Goal: Task Accomplishment & Management: Manage account settings

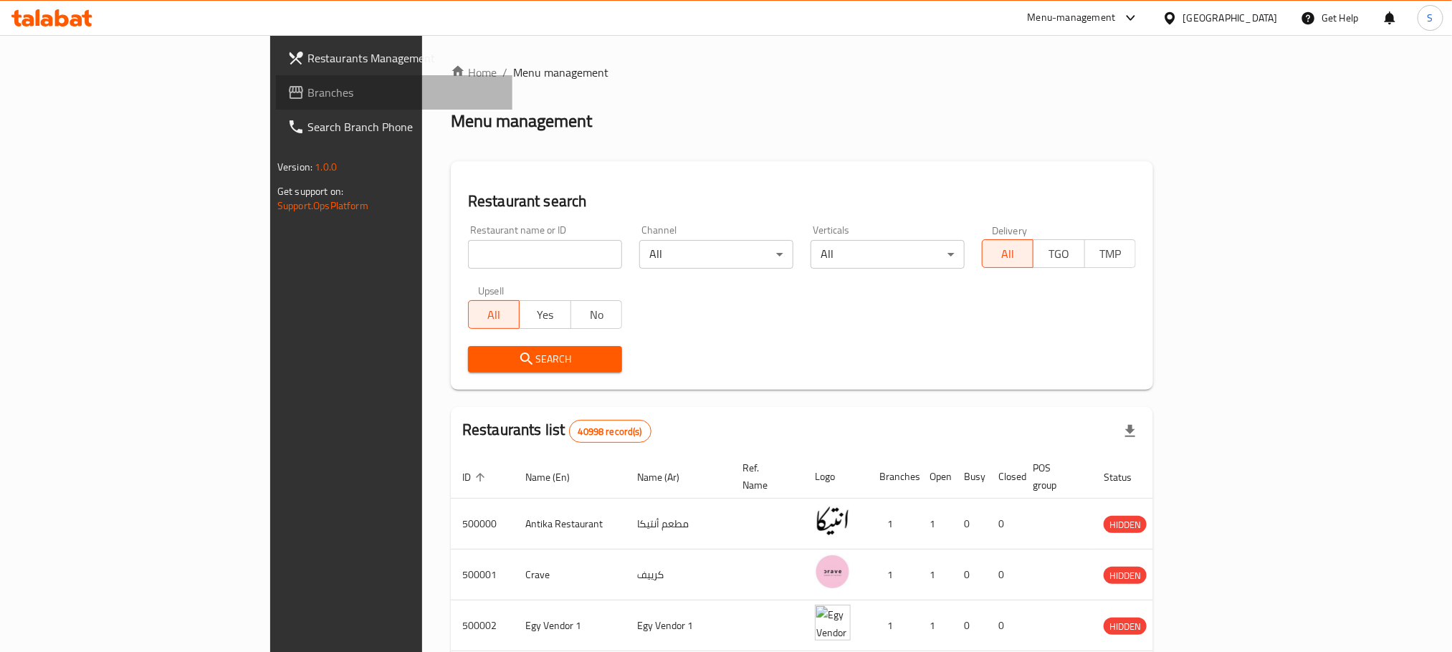
click at [287, 87] on span at bounding box center [297, 92] width 20 height 17
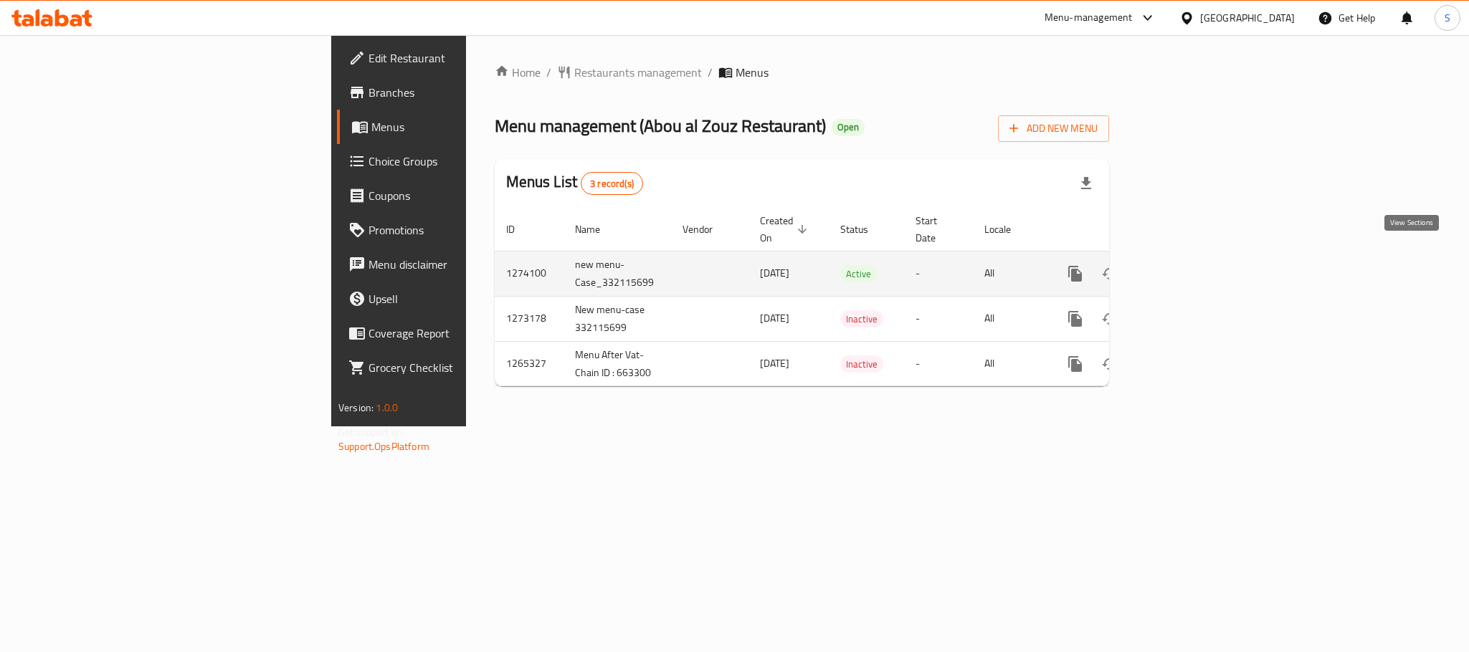
click at [1187, 265] on icon "enhanced table" at bounding box center [1178, 273] width 17 height 17
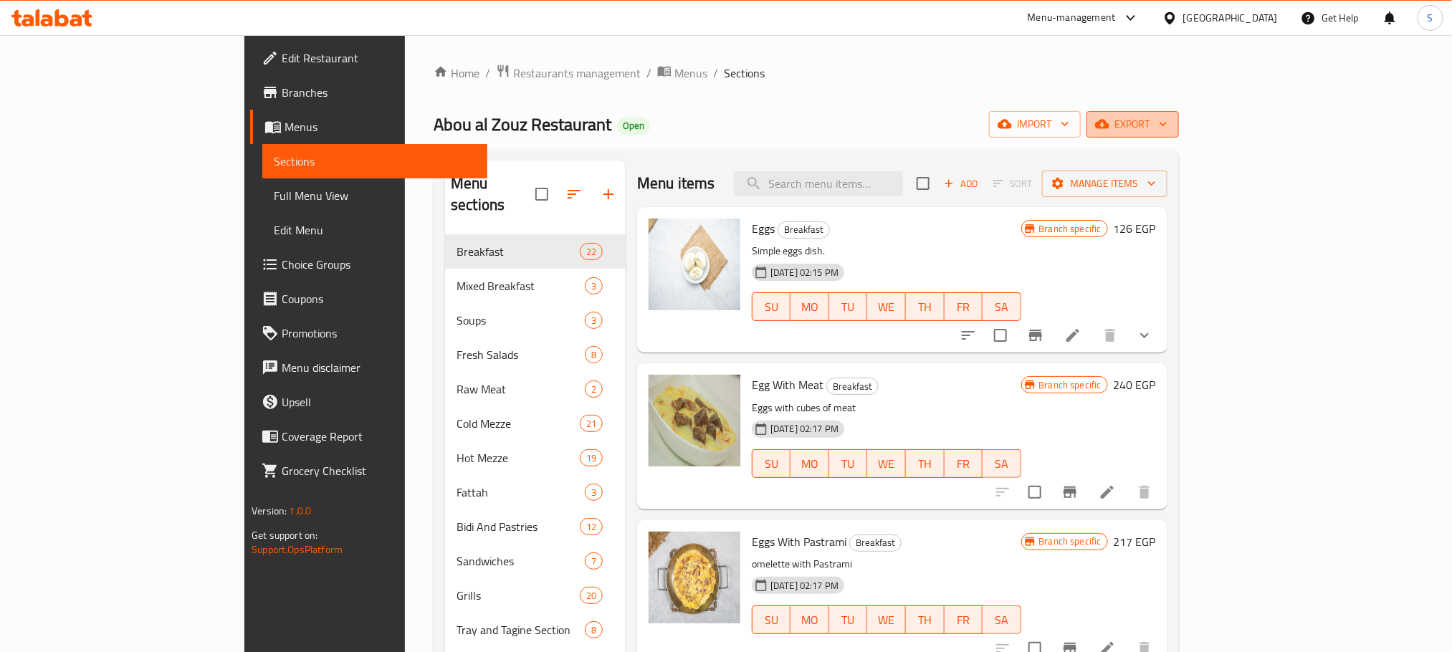
click at [1168, 119] on span "export" at bounding box center [1133, 124] width 70 height 18
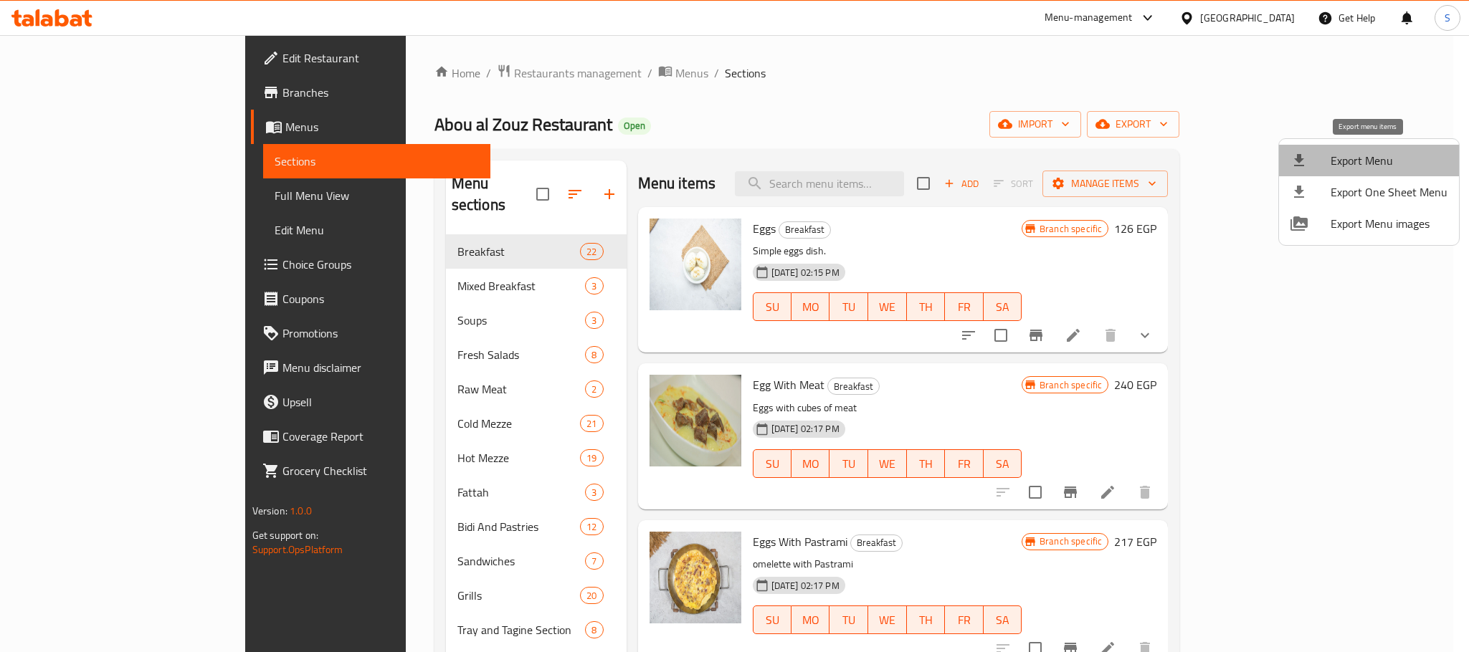
click at [1381, 166] on span "Export Menu" at bounding box center [1389, 160] width 117 height 17
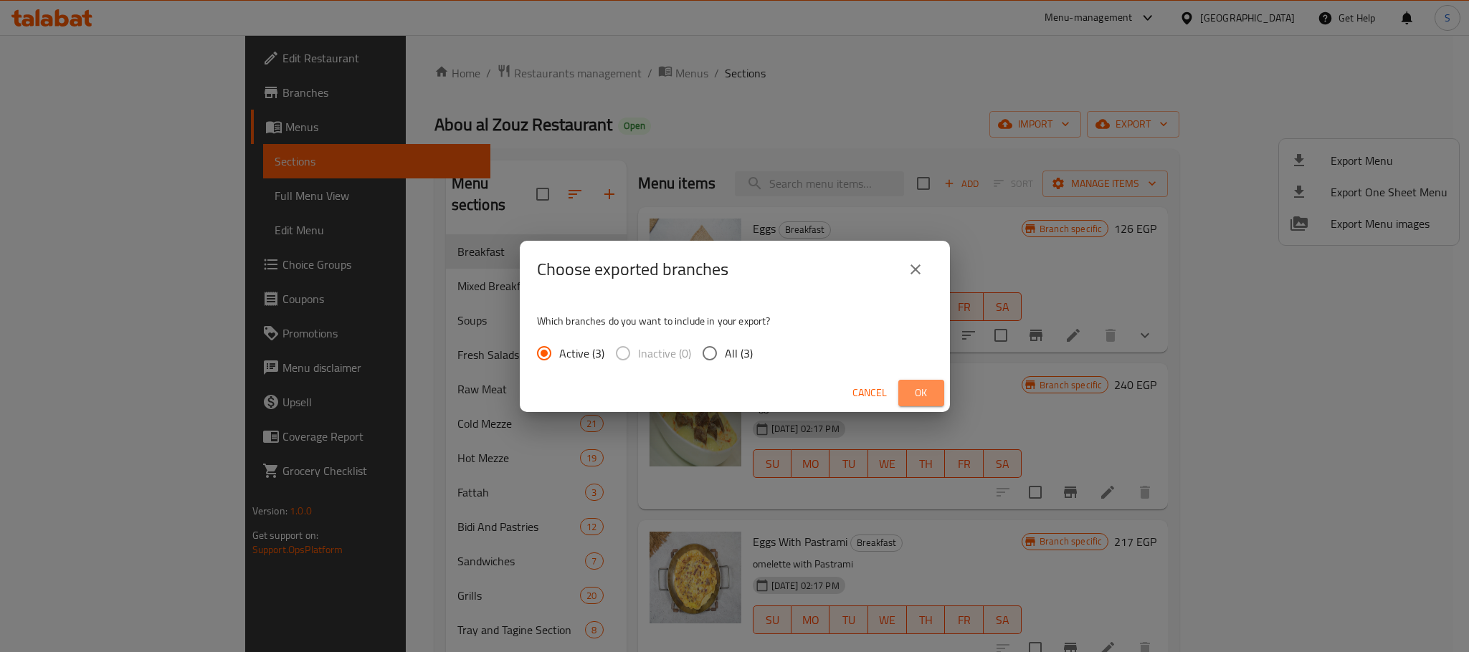
click at [932, 381] on button "Ok" at bounding box center [921, 393] width 46 height 27
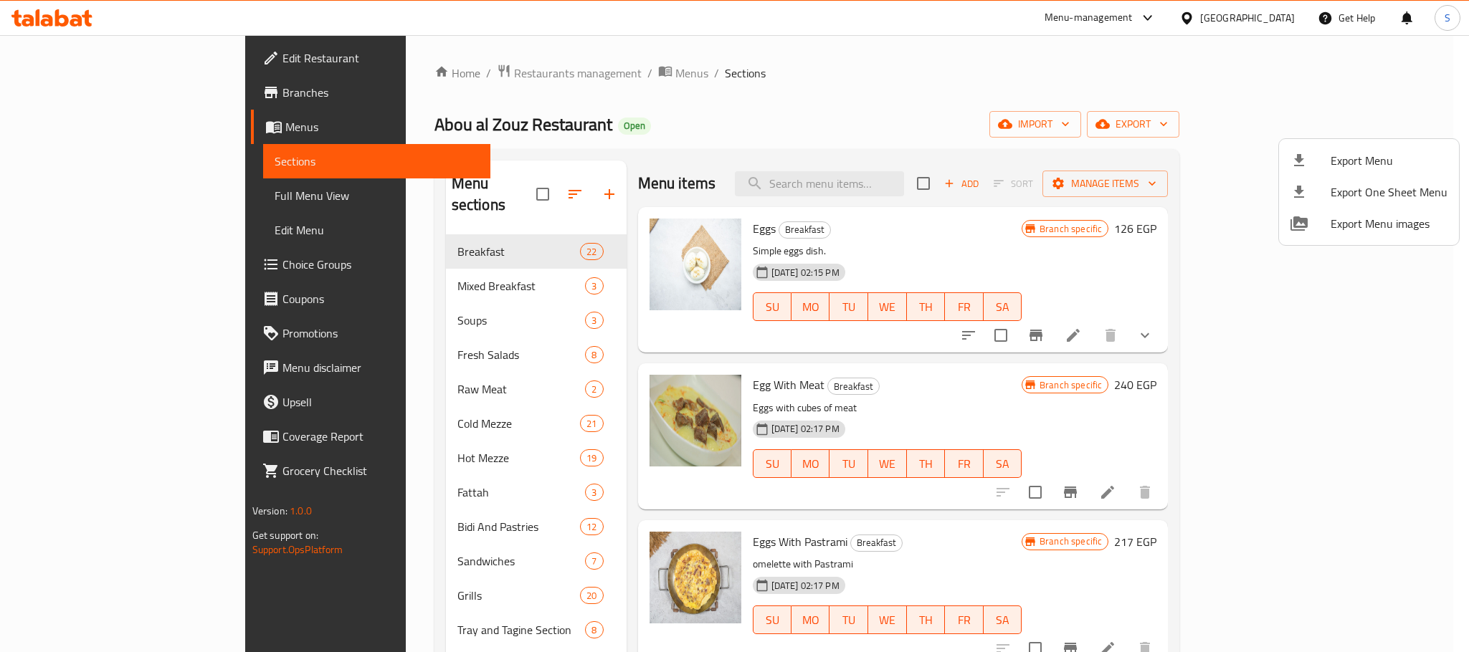
click at [433, 239] on div at bounding box center [734, 326] width 1469 height 652
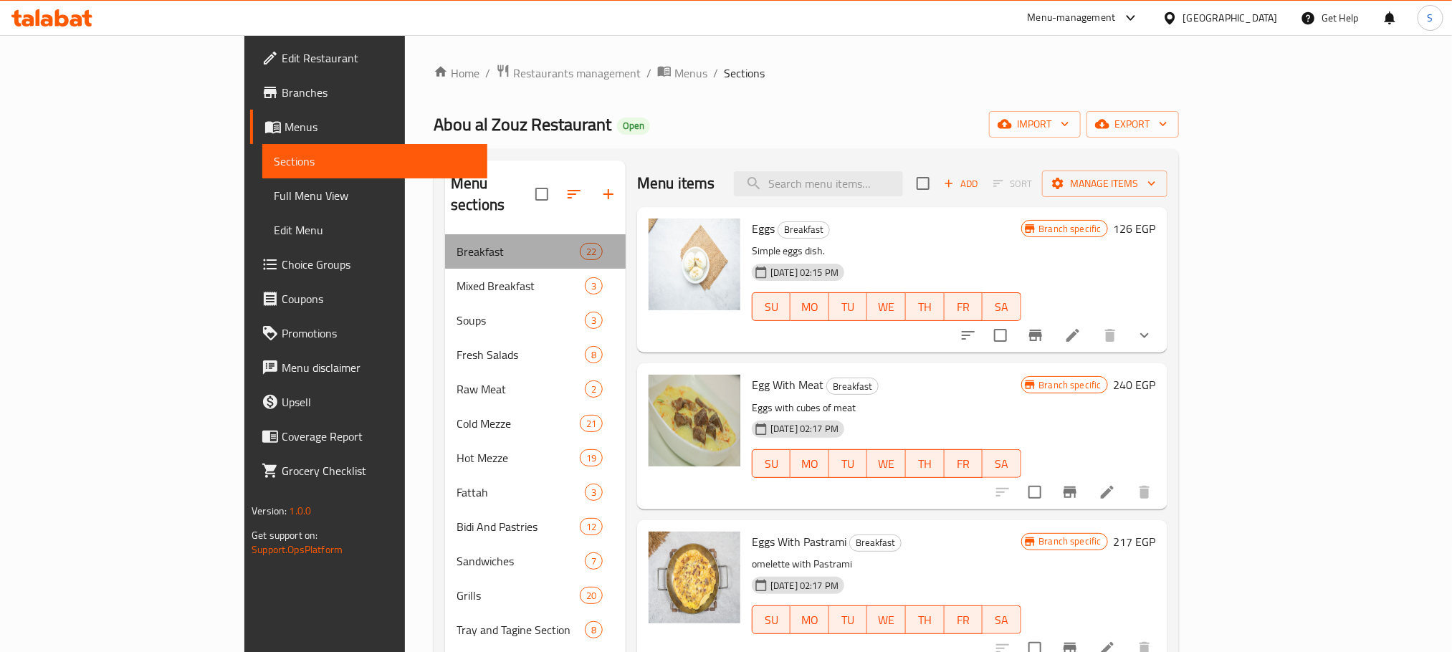
click at [445, 239] on div "Breakfast 22" at bounding box center [535, 251] width 181 height 34
click at [1153, 340] on icon "show more" at bounding box center [1144, 335] width 17 height 17
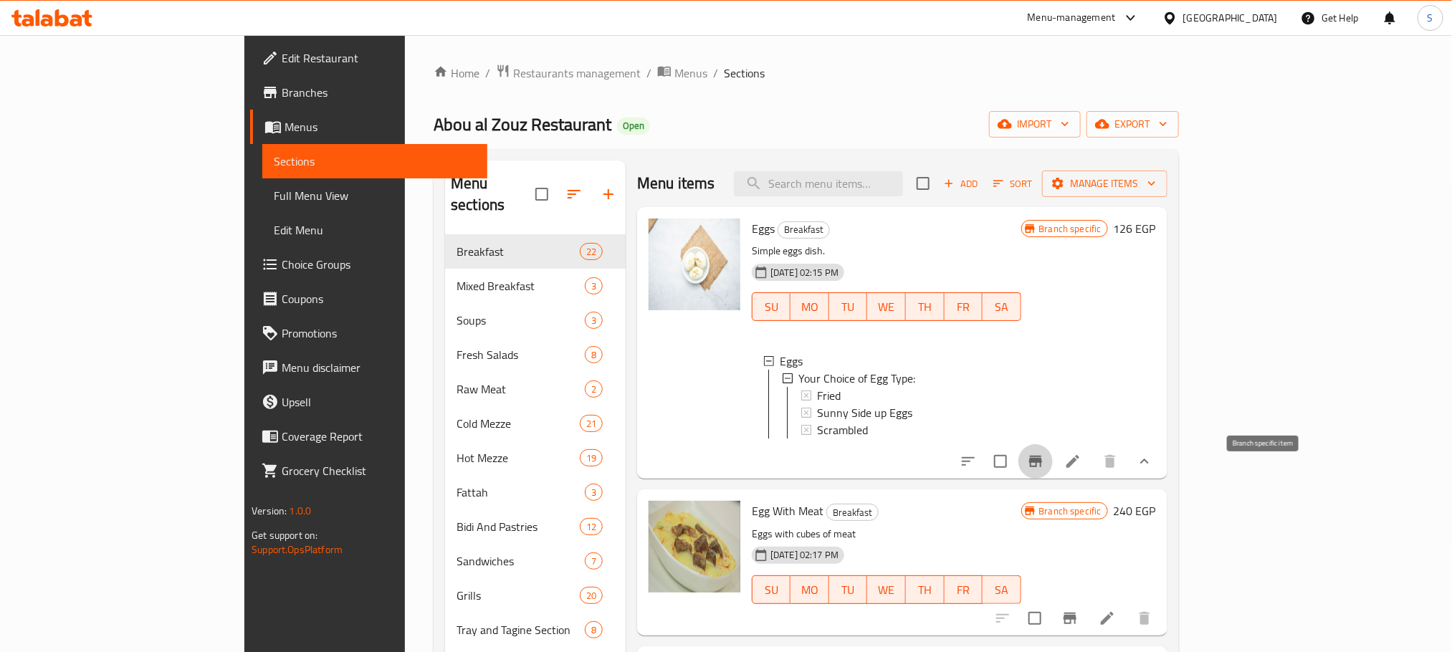
click at [1042, 467] on icon "Branch-specific-item" at bounding box center [1035, 461] width 13 height 11
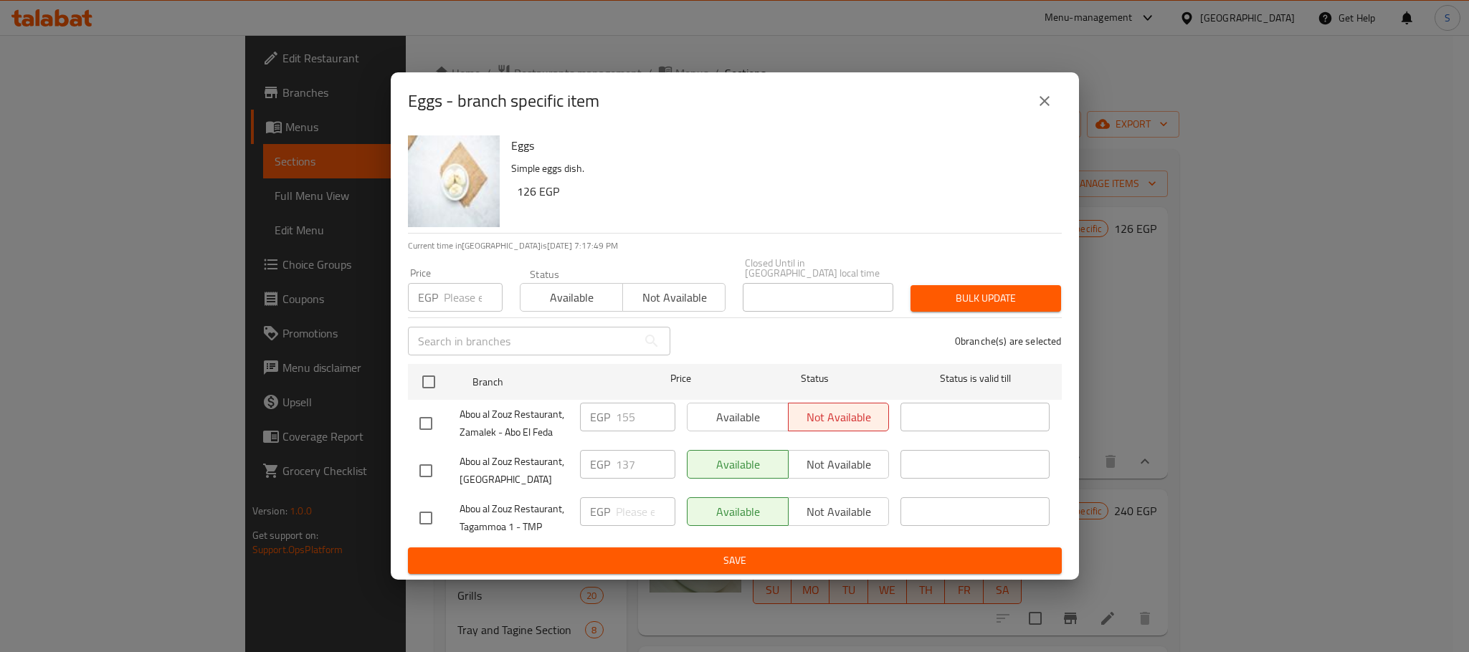
click at [422, 420] on input "checkbox" at bounding box center [426, 424] width 30 height 30
checkbox input "true"
drag, startPoint x: 637, startPoint y: 414, endPoint x: 594, endPoint y: 415, distance: 43.8
click at [594, 415] on div "EGP 155 ​" at bounding box center [627, 417] width 95 height 29
type input "137"
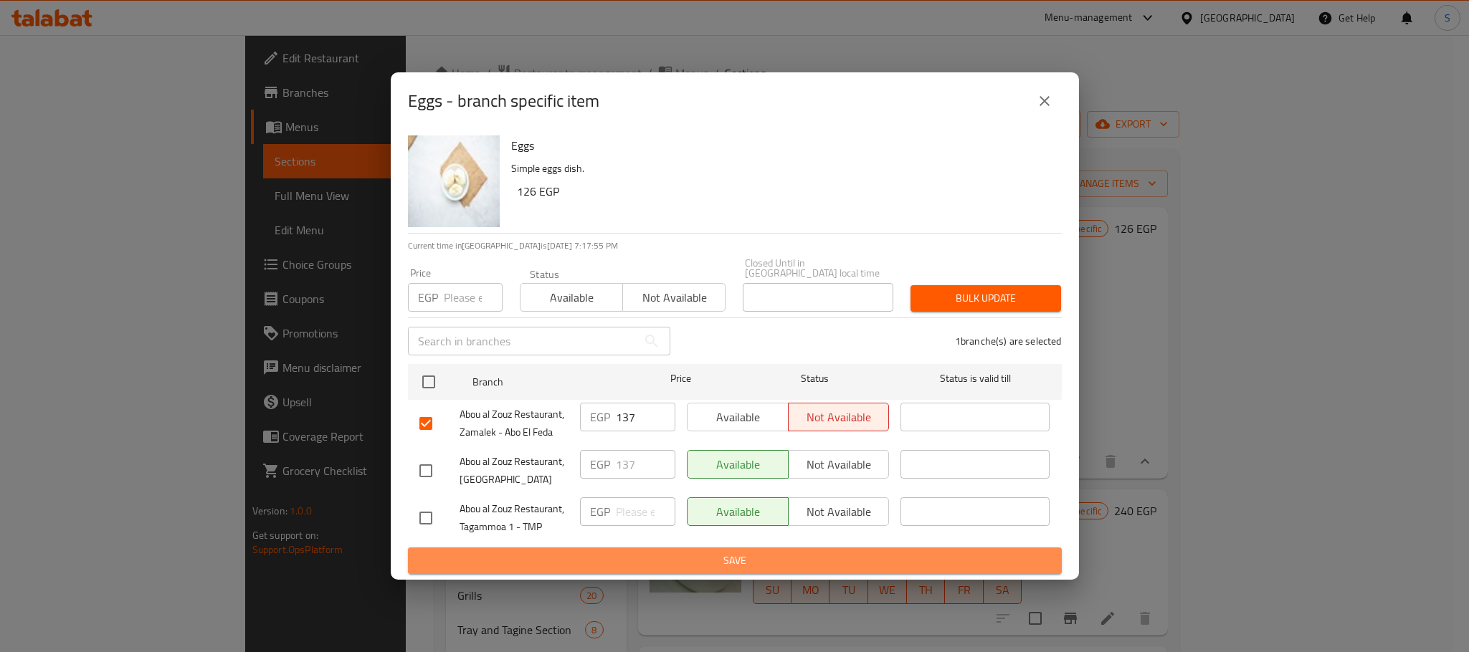
click at [830, 564] on span "Save" at bounding box center [734, 561] width 631 height 18
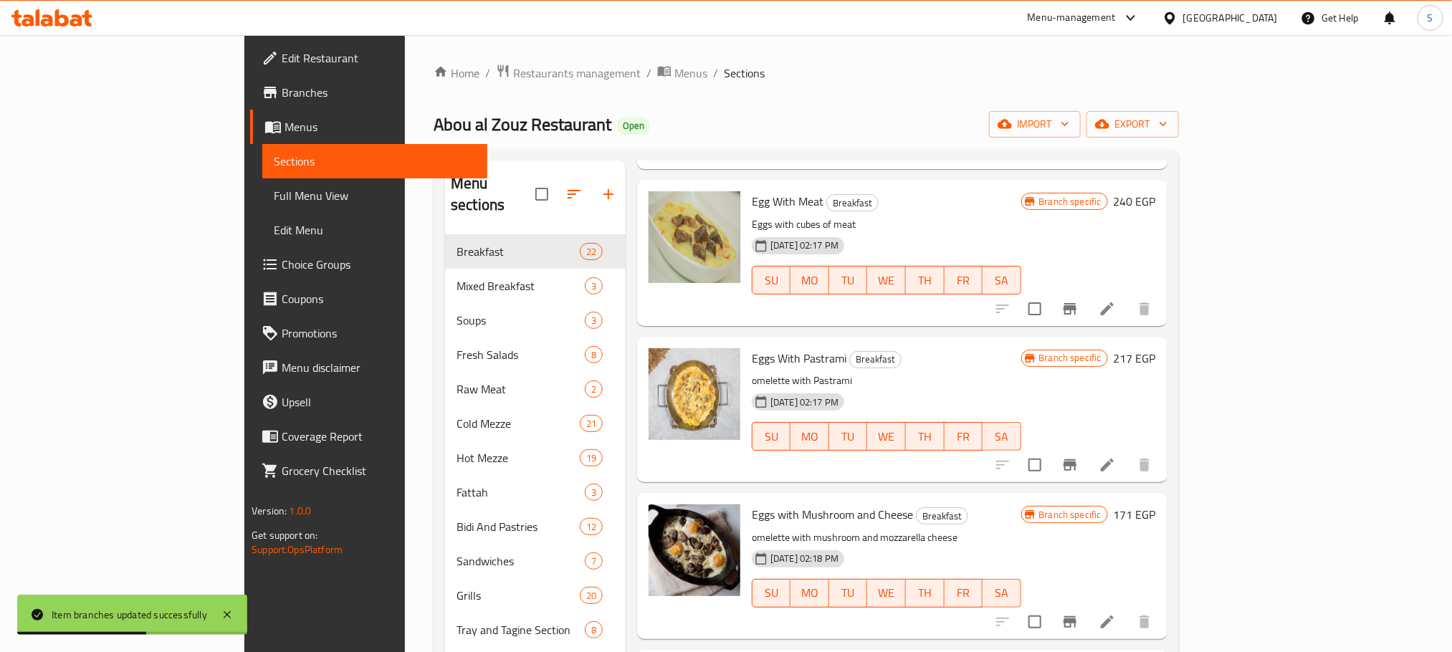
scroll to position [334, 0]
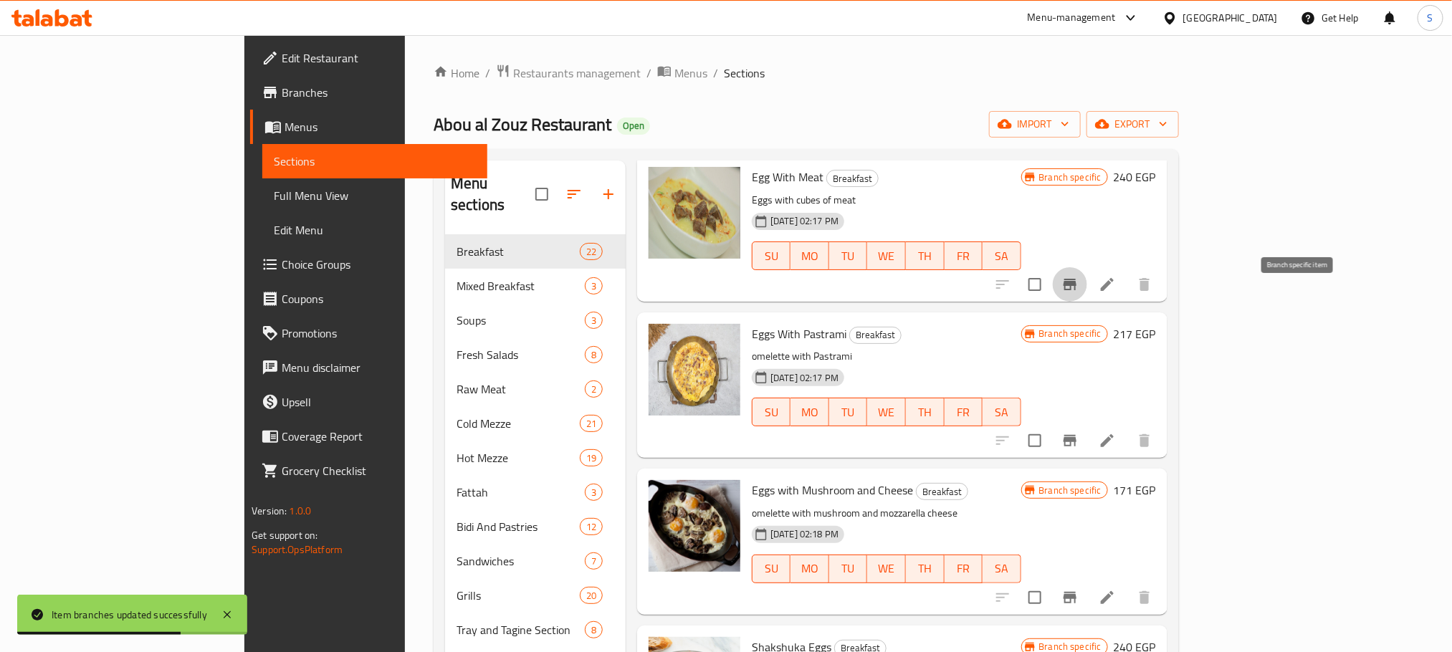
click at [1079, 293] on icon "Branch-specific-item" at bounding box center [1070, 284] width 17 height 17
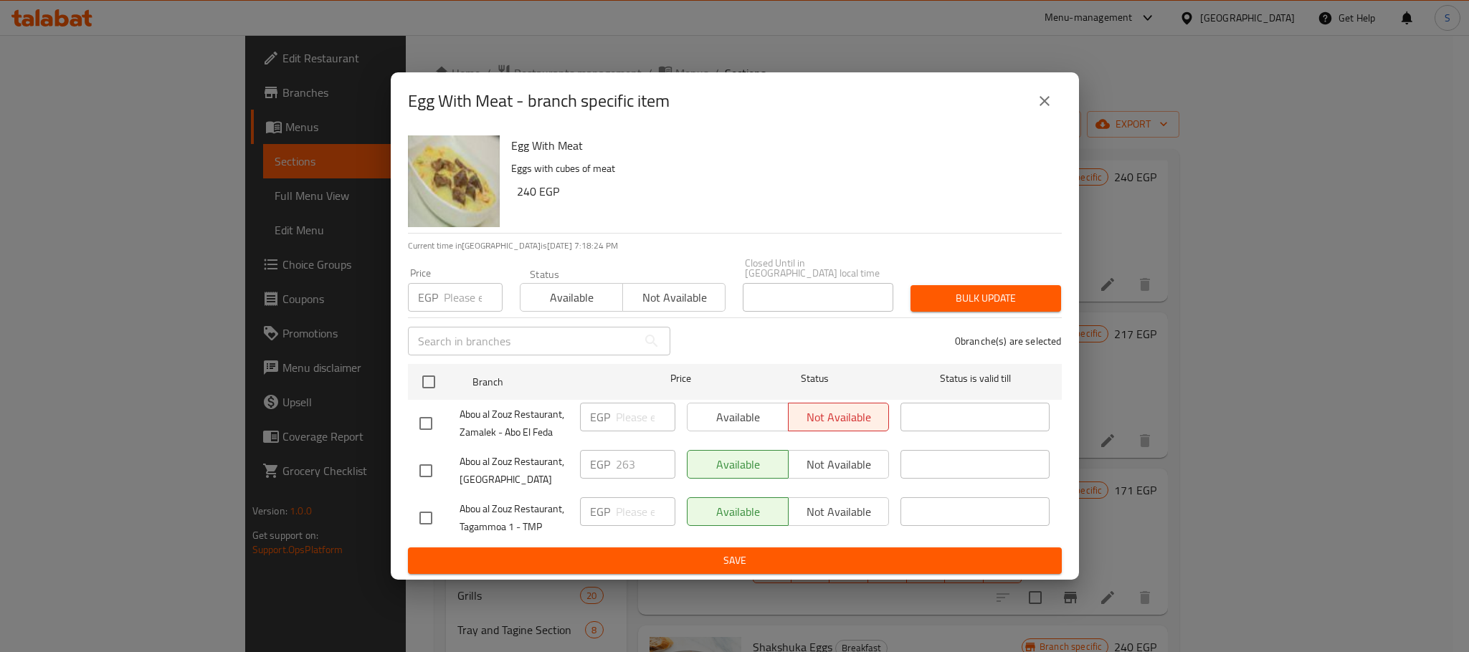
click at [431, 416] on input "checkbox" at bounding box center [426, 424] width 30 height 30
checkbox input "true"
click at [624, 416] on input "number" at bounding box center [646, 417] width 60 height 29
type input "263"
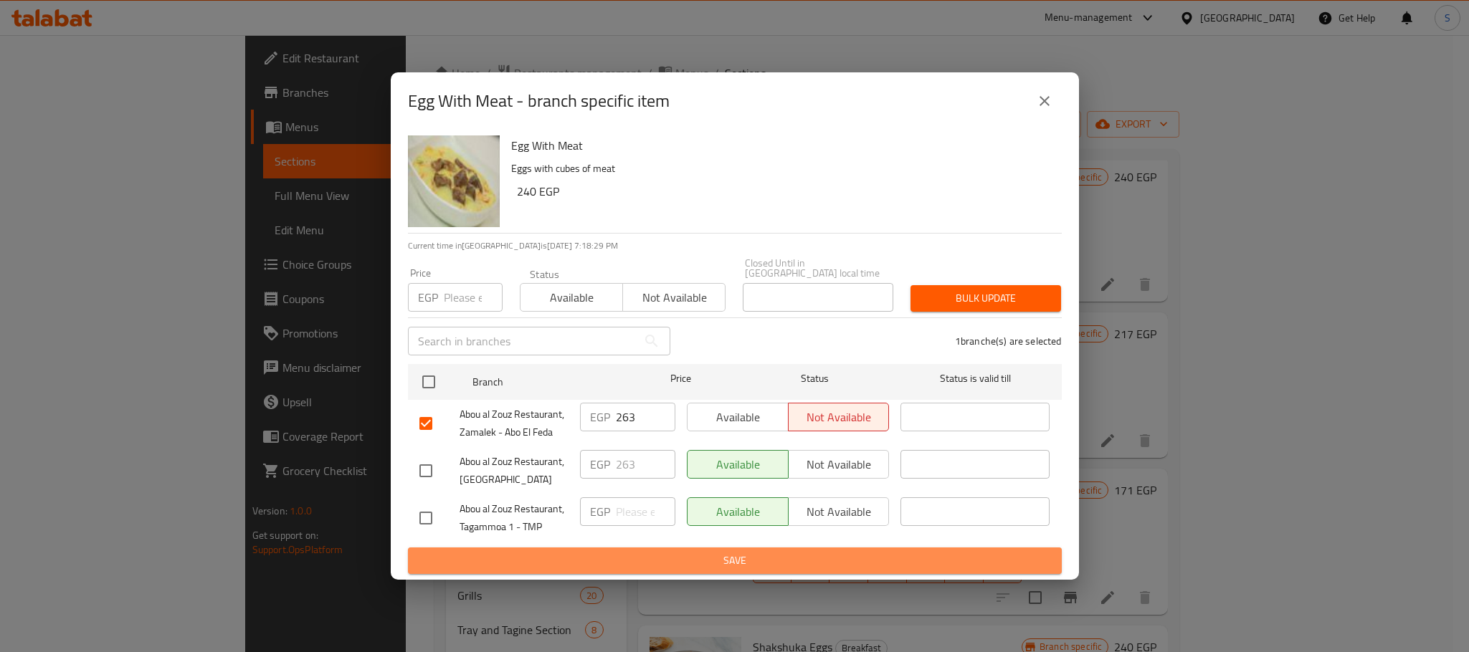
click at [748, 556] on span "Save" at bounding box center [734, 561] width 631 height 18
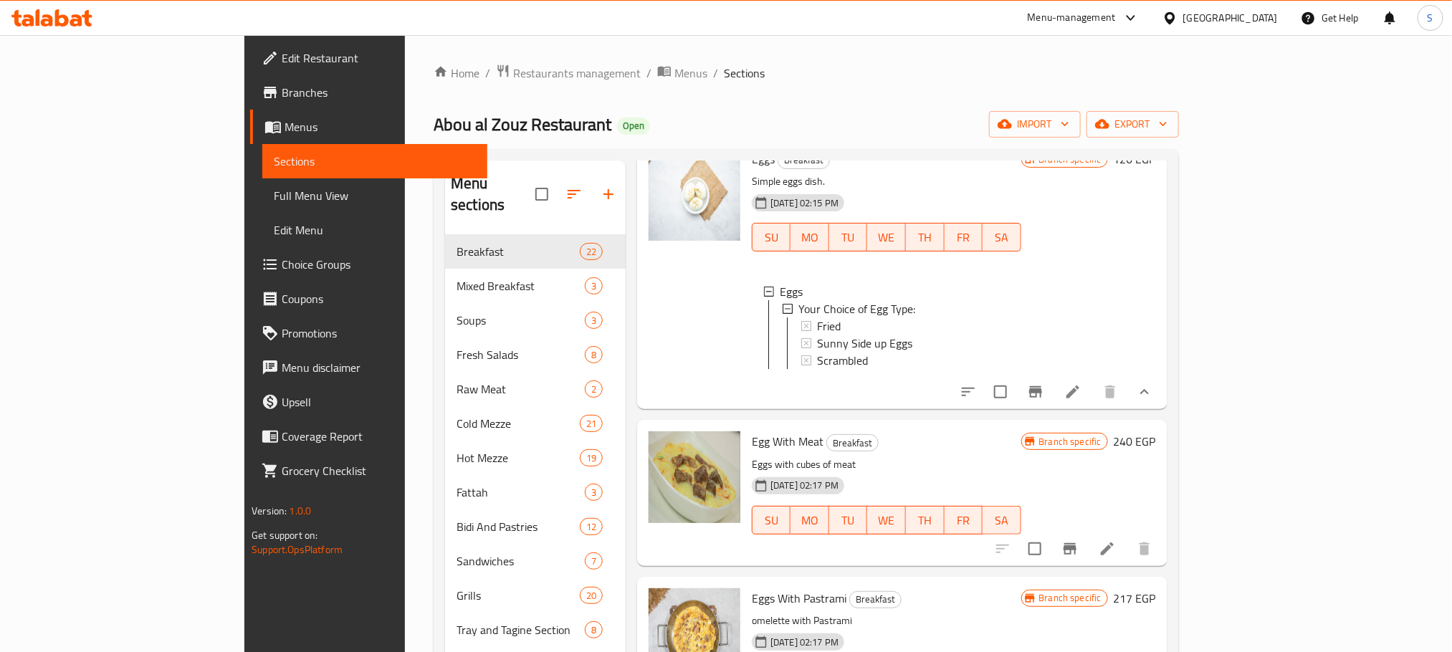
scroll to position [0, 0]
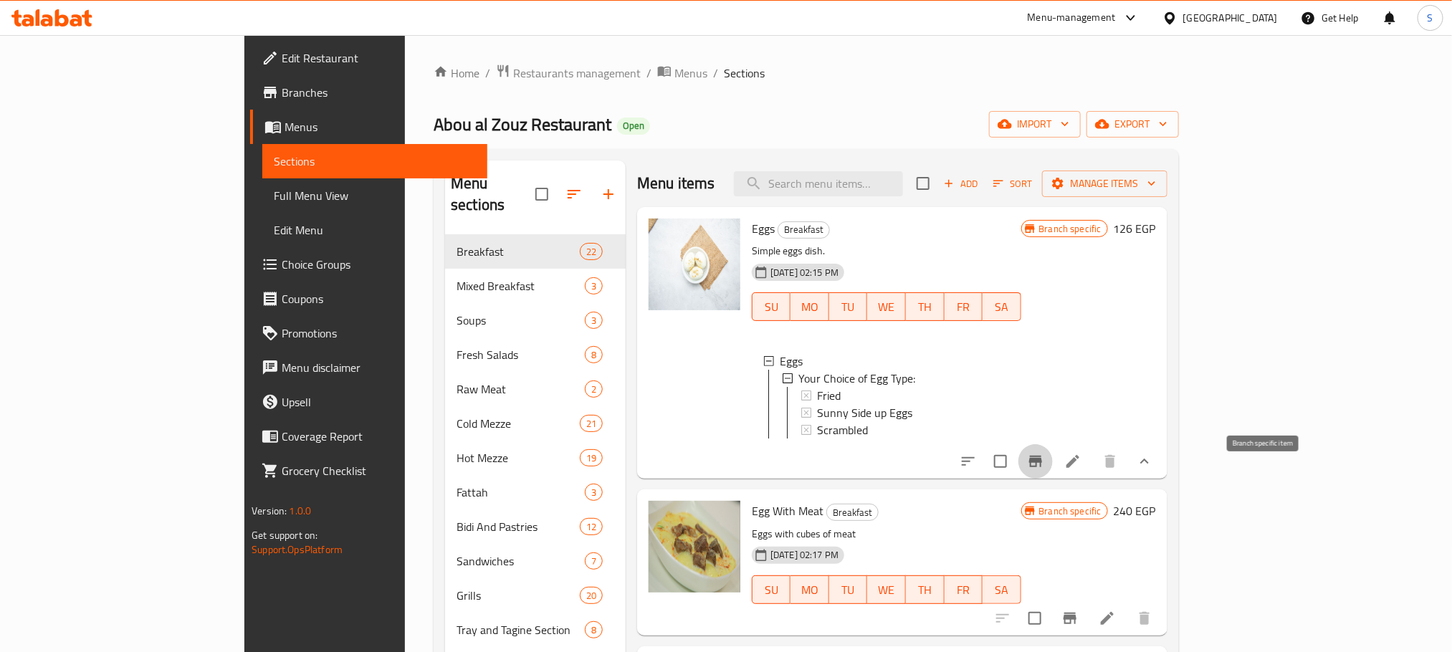
click at [1045, 470] on icon "Branch-specific-item" at bounding box center [1035, 461] width 17 height 17
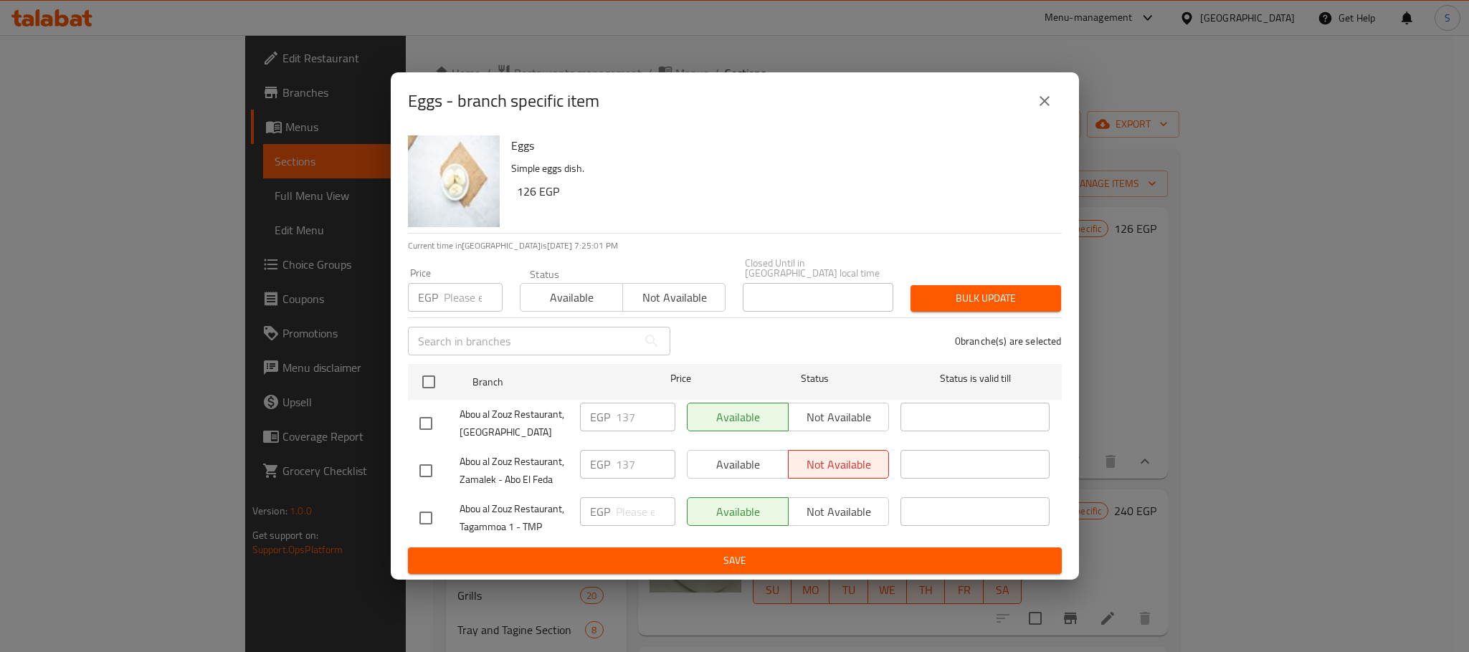
click at [412, 420] on input "checkbox" at bounding box center [426, 424] width 30 height 30
click at [424, 420] on input "checkbox" at bounding box center [426, 424] width 30 height 30
checkbox input "false"
click at [428, 467] on input "checkbox" at bounding box center [426, 471] width 30 height 30
checkbox input "true"
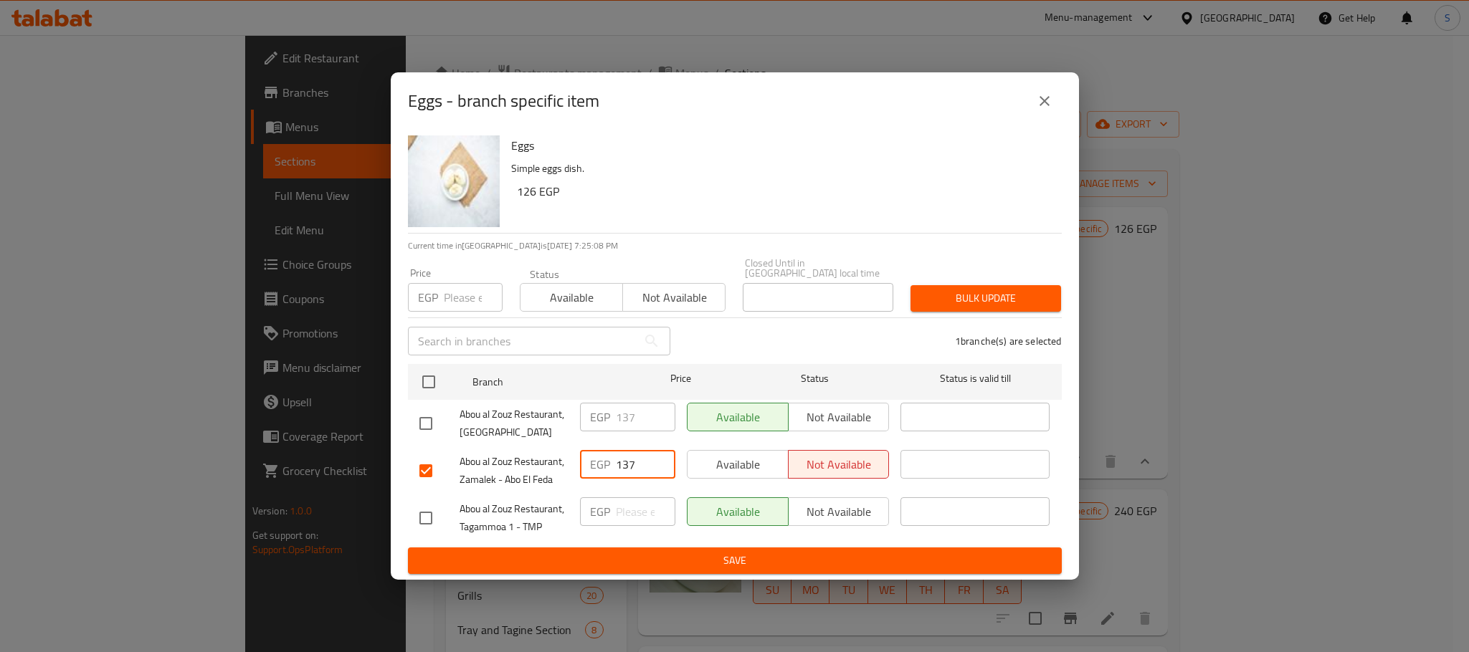
drag, startPoint x: 641, startPoint y: 470, endPoint x: 588, endPoint y: 467, distance: 53.1
click at [588, 467] on div "EGP 137 ​" at bounding box center [627, 464] width 95 height 29
type input "155"
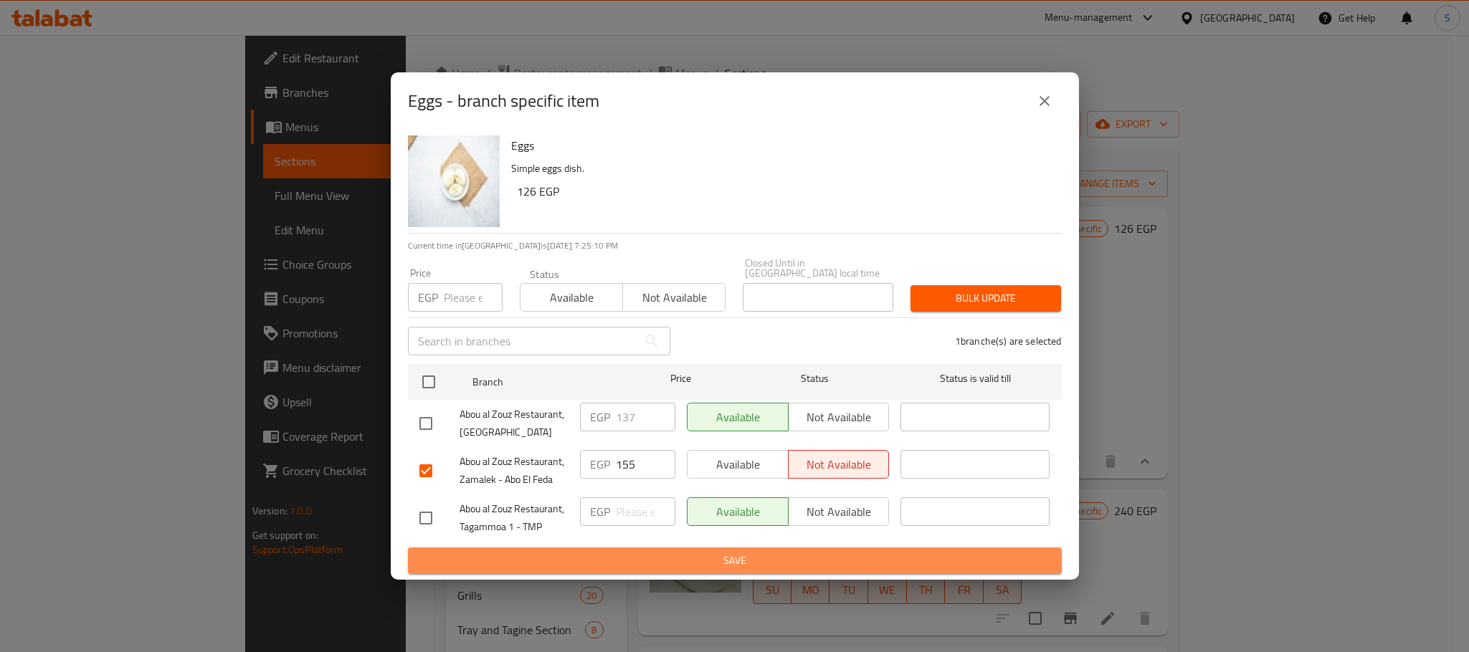
click at [736, 552] on span "Save" at bounding box center [734, 561] width 631 height 18
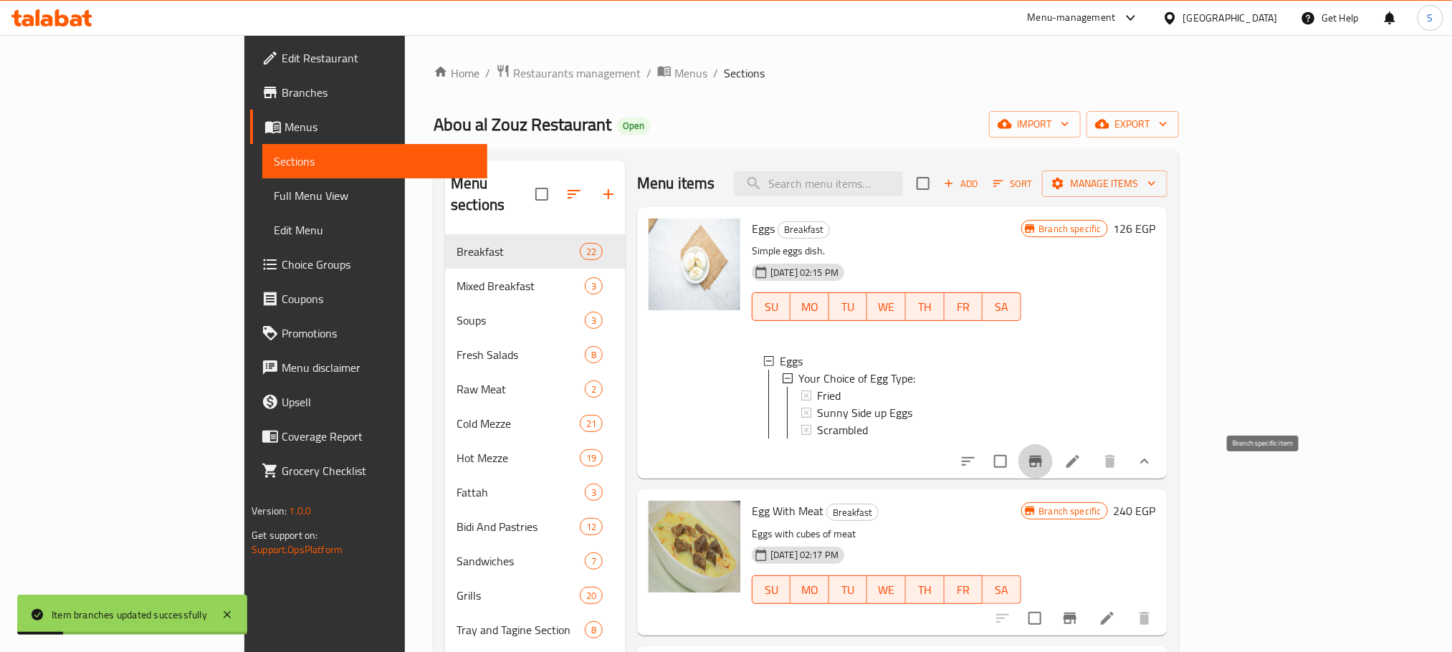
click at [1045, 470] on icon "Branch-specific-item" at bounding box center [1035, 461] width 17 height 17
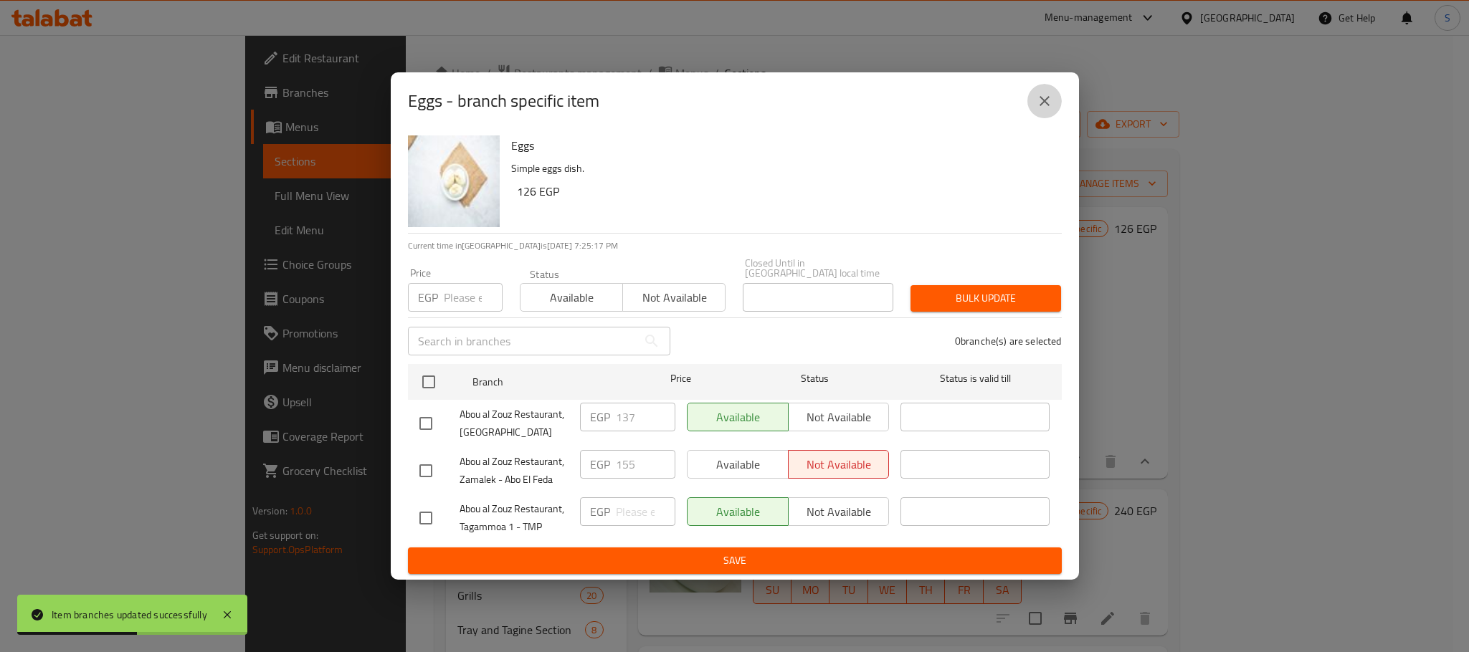
click at [1050, 102] on icon "close" at bounding box center [1044, 100] width 17 height 17
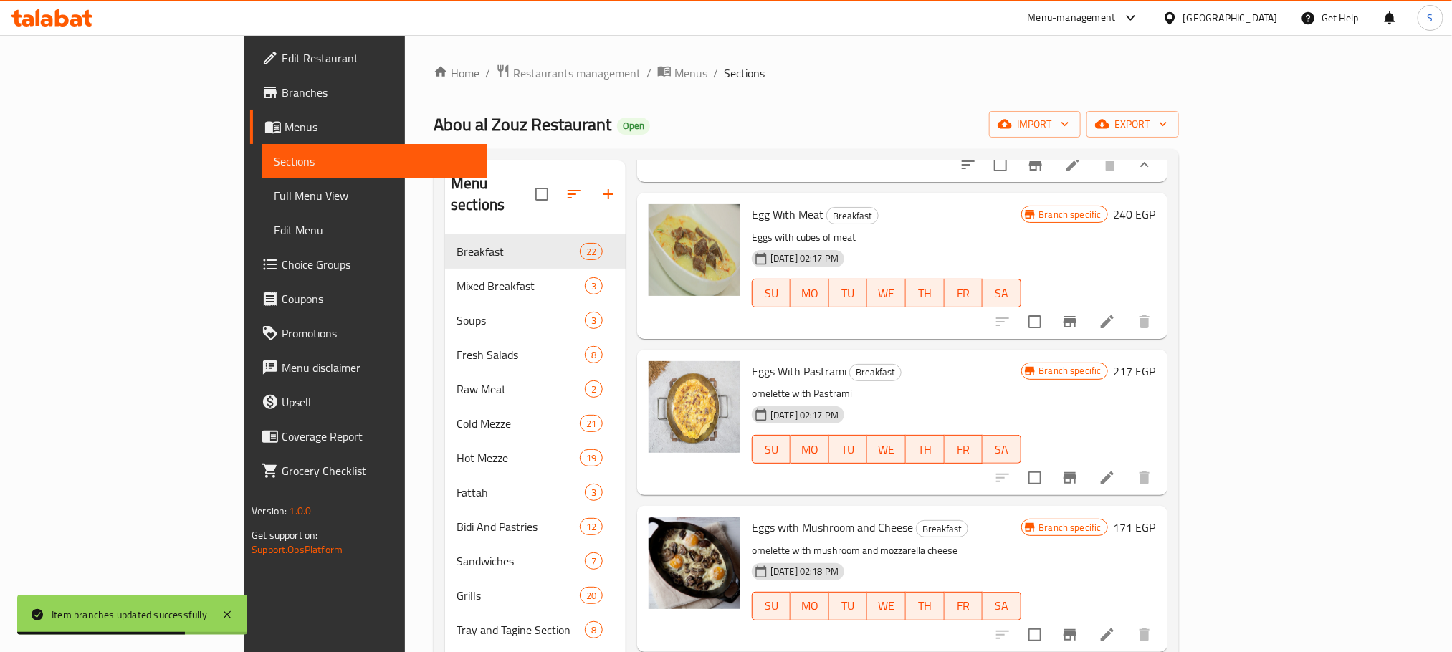
scroll to position [391, 0]
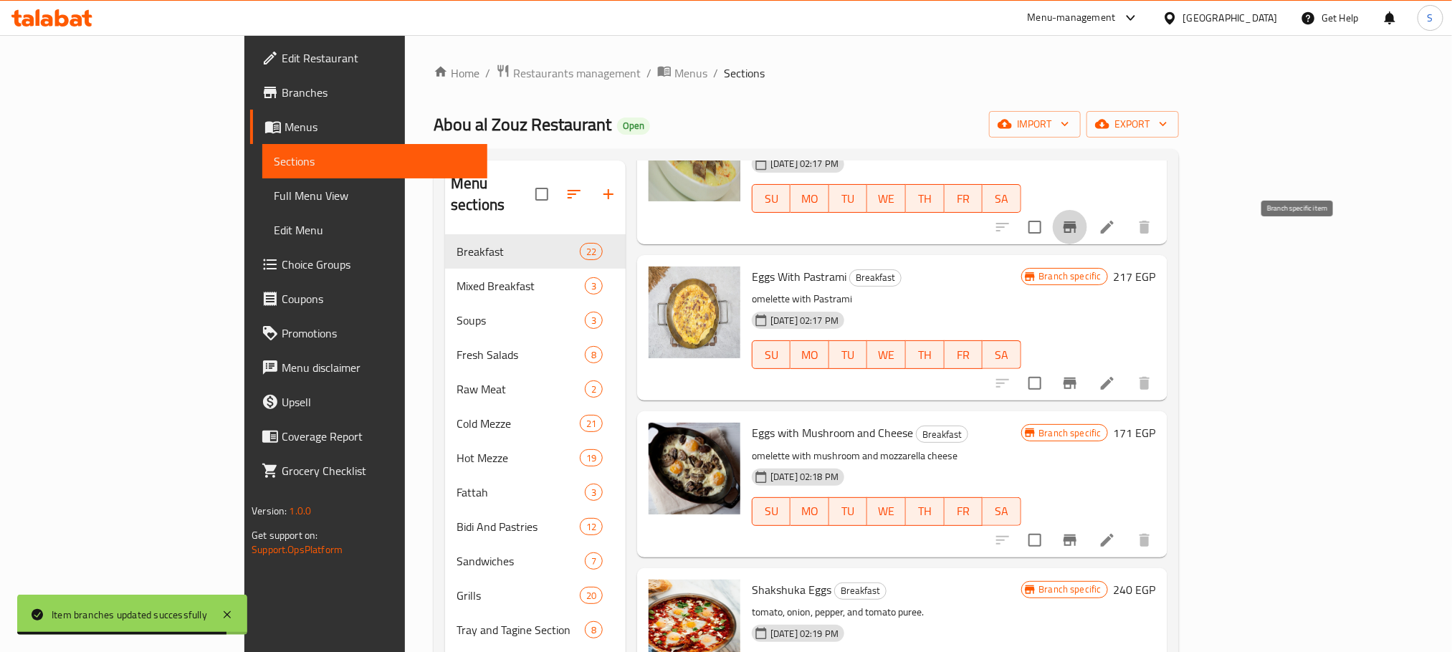
click at [1079, 235] on icon "Branch-specific-item" at bounding box center [1070, 227] width 17 height 17
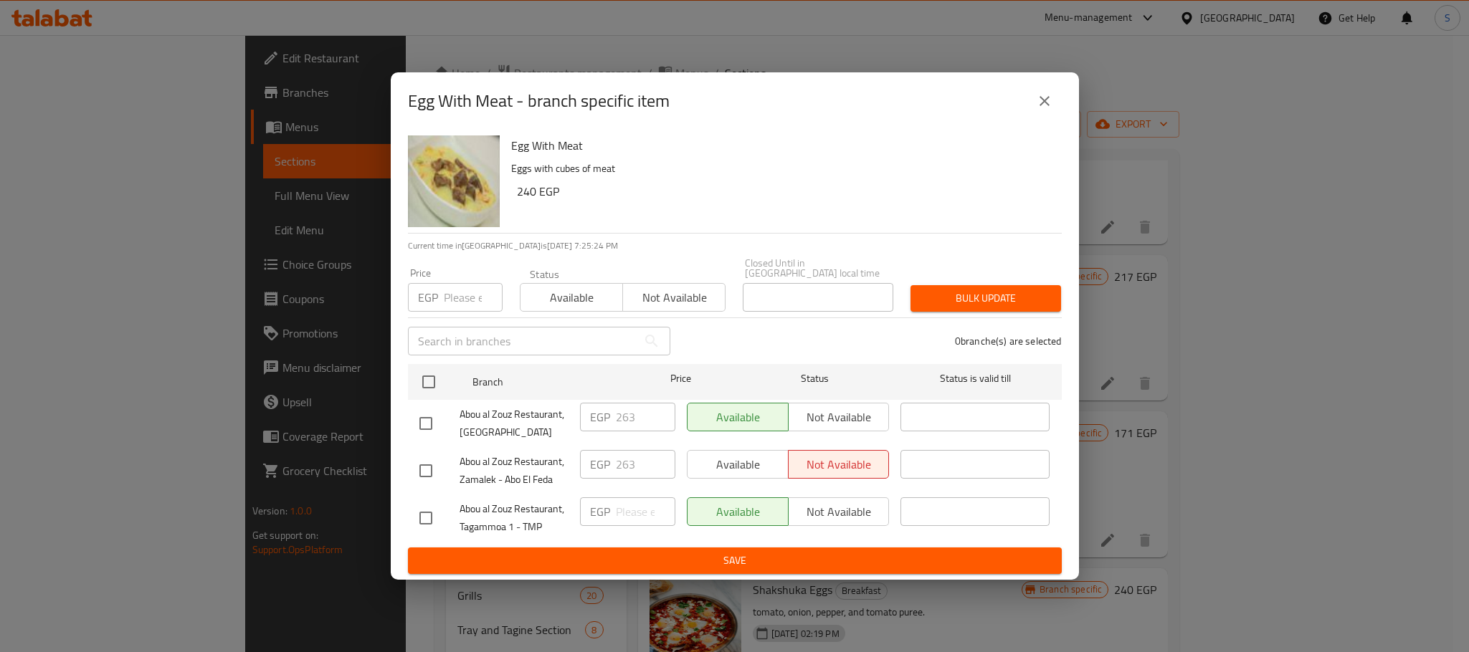
click at [430, 465] on input "checkbox" at bounding box center [426, 471] width 30 height 30
checkbox input "true"
drag, startPoint x: 642, startPoint y: 456, endPoint x: 603, endPoint y: 460, distance: 39.0
click at [603, 460] on div "EGP 263 ​" at bounding box center [627, 464] width 95 height 29
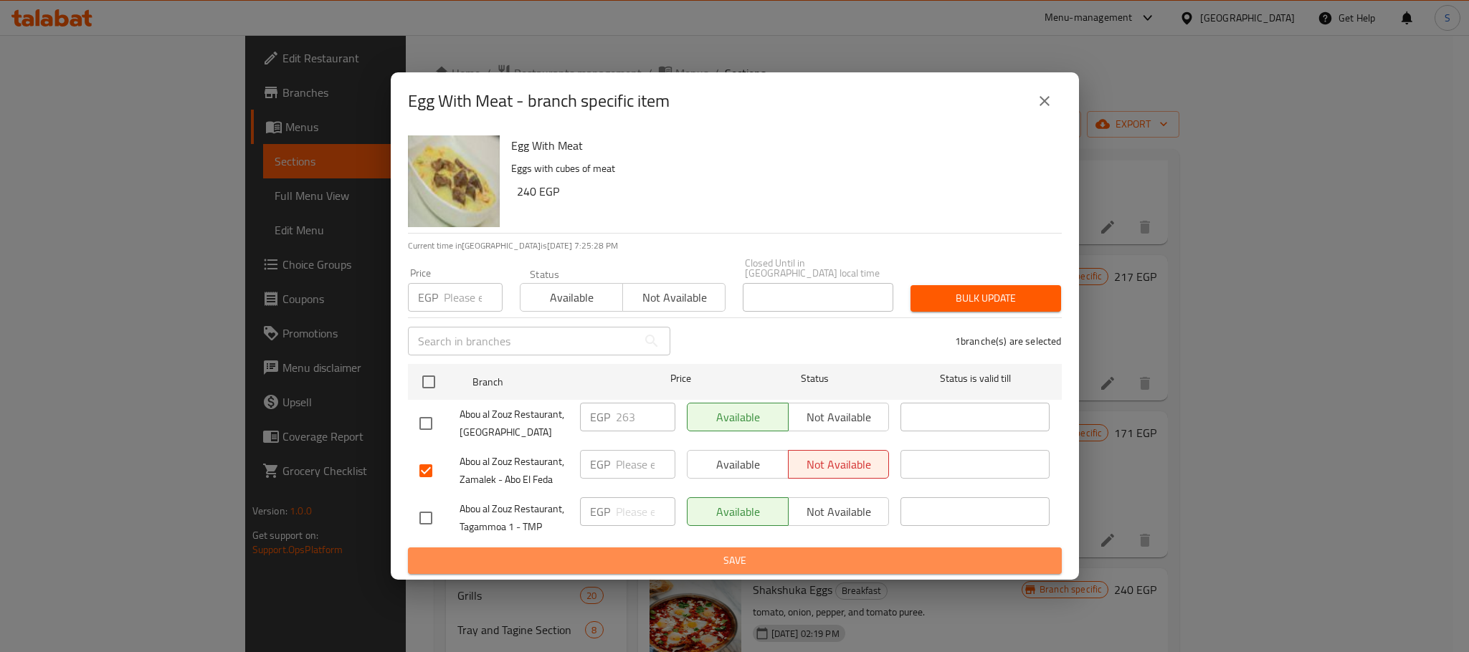
click at [744, 552] on span "Save" at bounding box center [734, 561] width 631 height 18
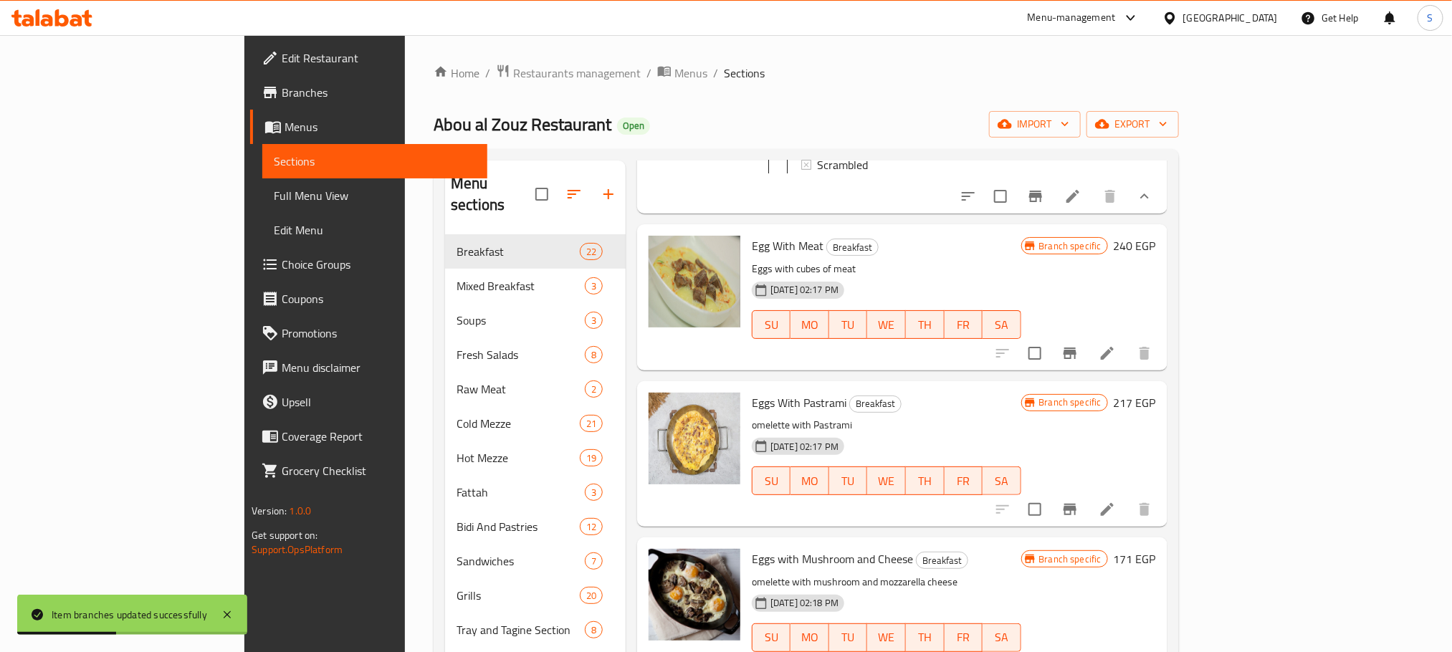
scroll to position [227, 0]
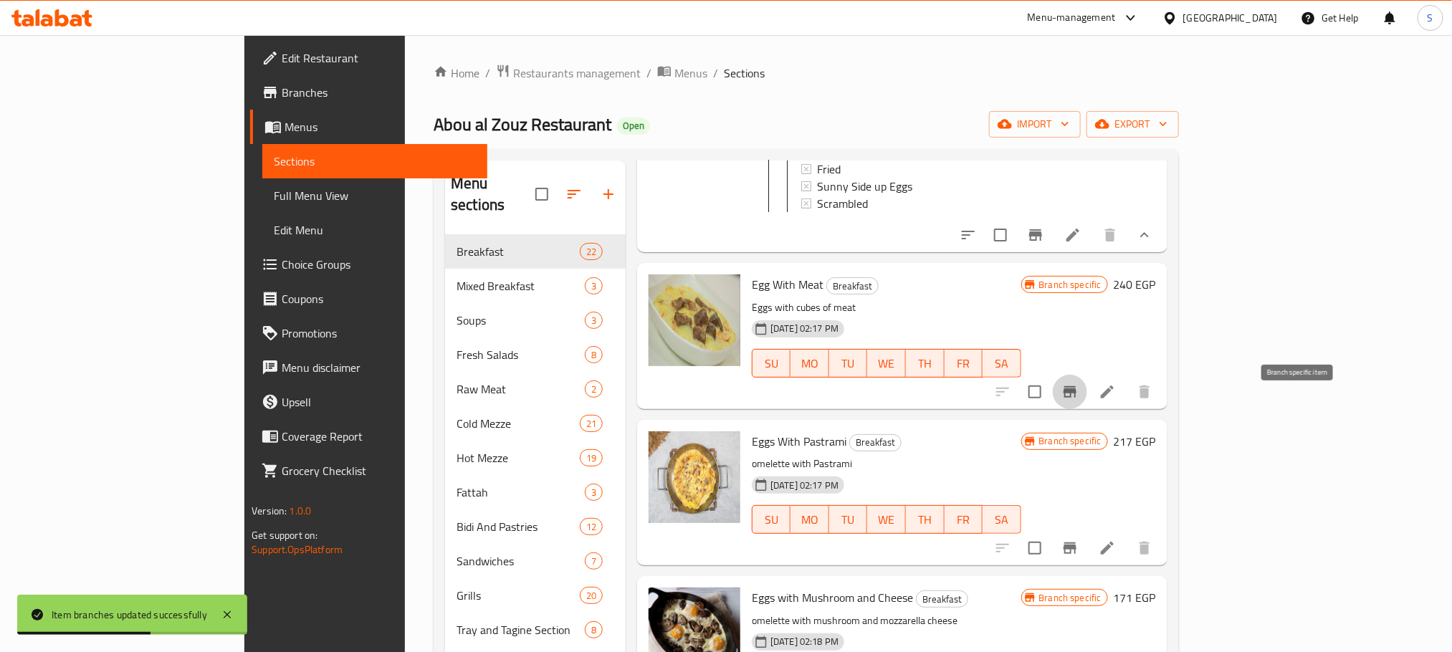
click at [1077, 398] on icon "Branch-specific-item" at bounding box center [1070, 391] width 13 height 11
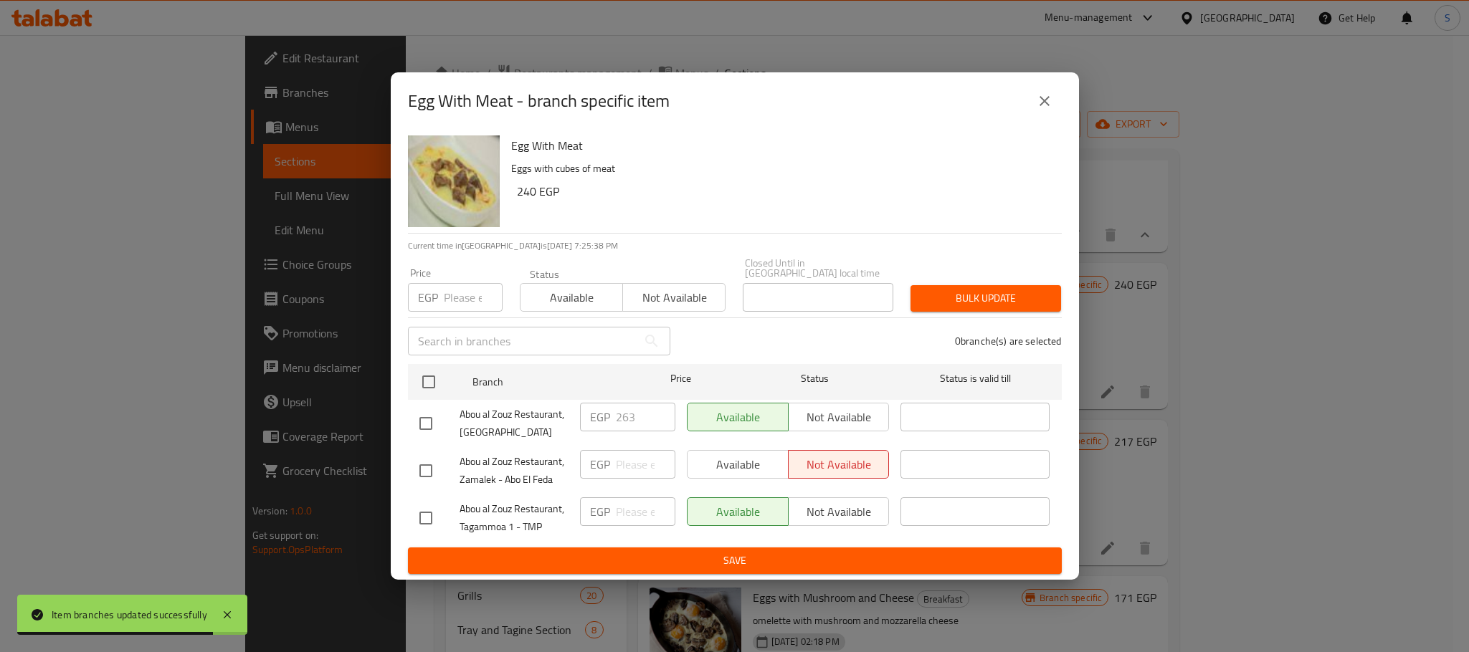
click at [1047, 106] on icon "close" at bounding box center [1044, 100] width 17 height 17
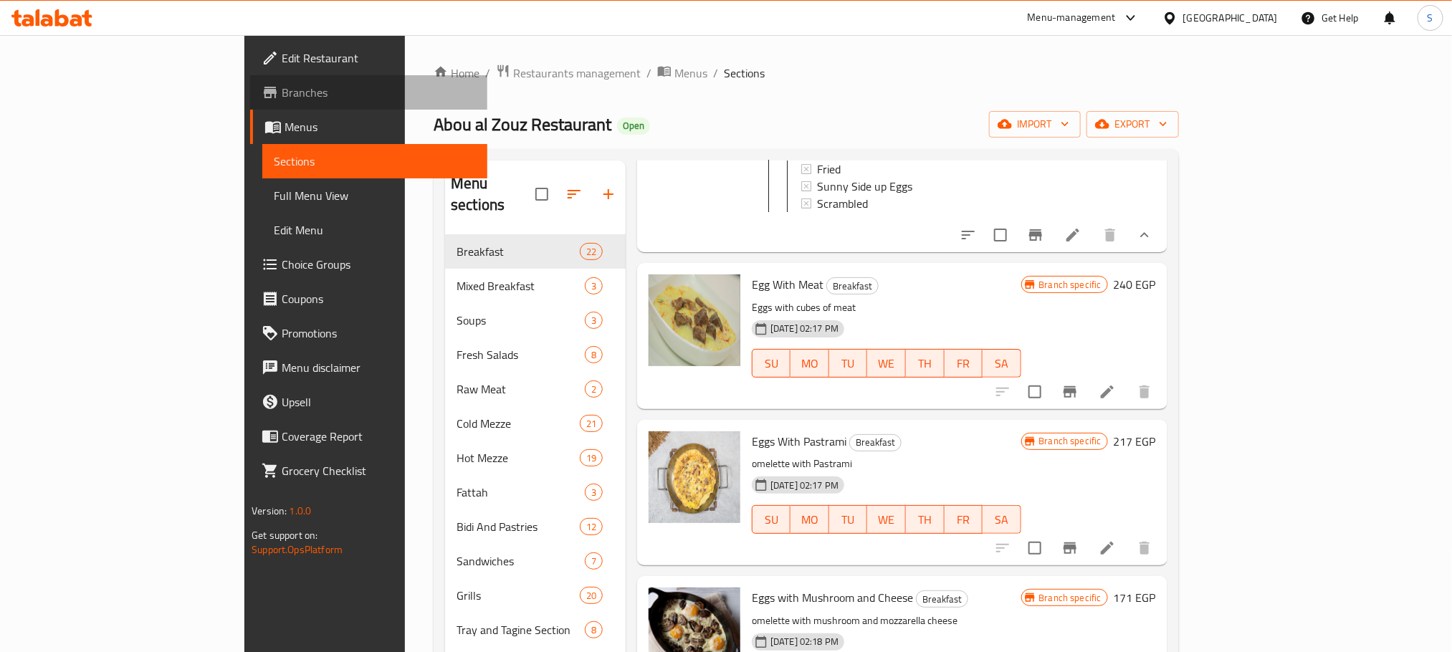
click at [282, 85] on span "Branches" at bounding box center [379, 92] width 194 height 17
